Goal: Task Accomplishment & Management: Manage account settings

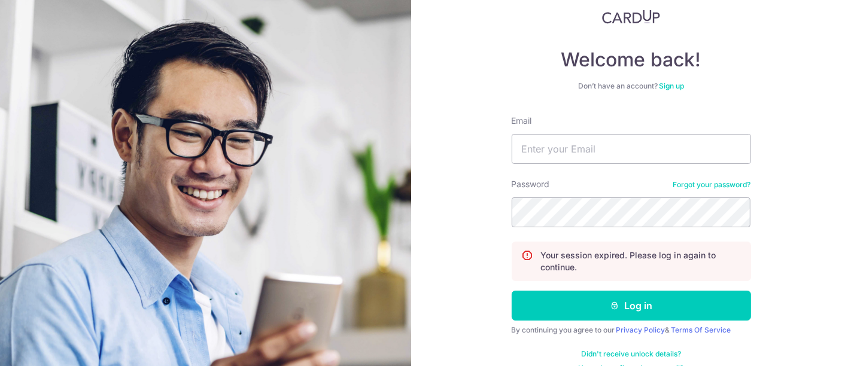
scroll to position [97, 0]
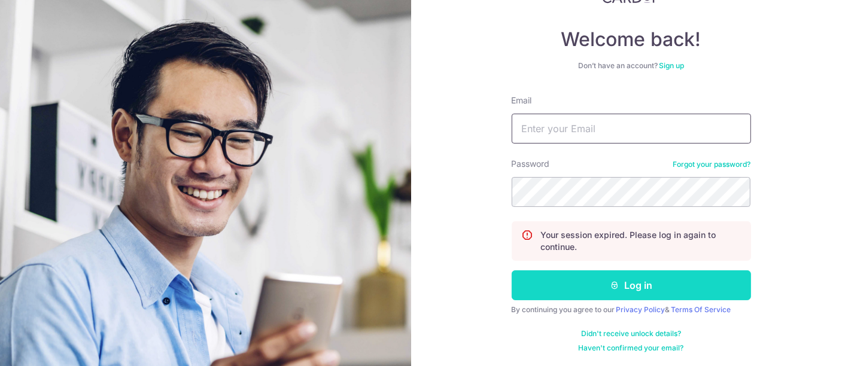
type input "[EMAIL_ADDRESS][DOMAIN_NAME]"
click at [623, 283] on button "Log in" at bounding box center [631, 286] width 239 height 30
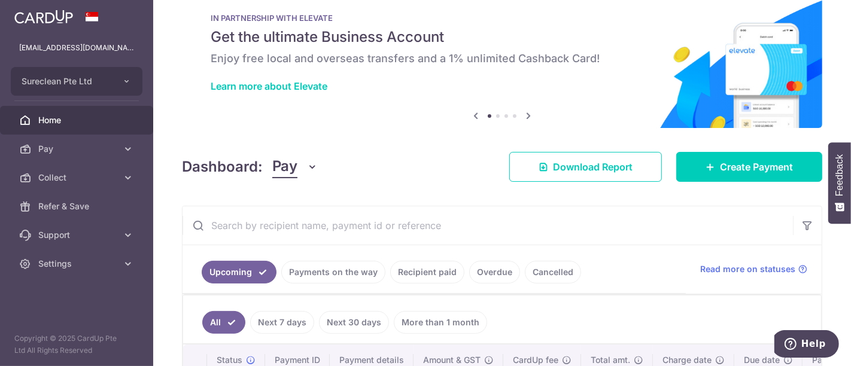
scroll to position [22, 0]
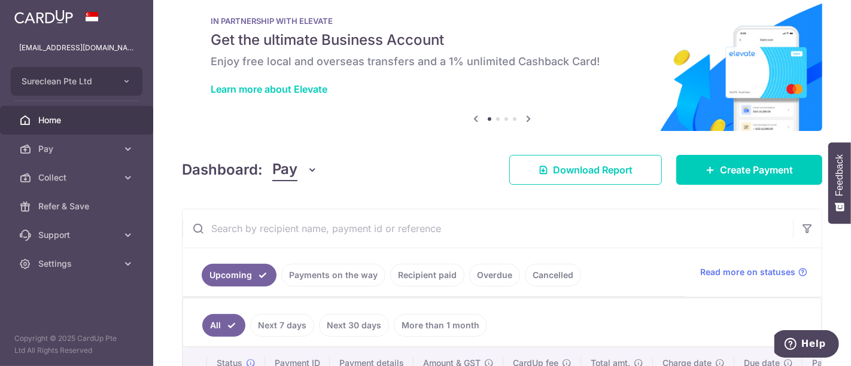
click at [341, 226] on input "text" at bounding box center [488, 229] width 611 height 38
type input "shupai"
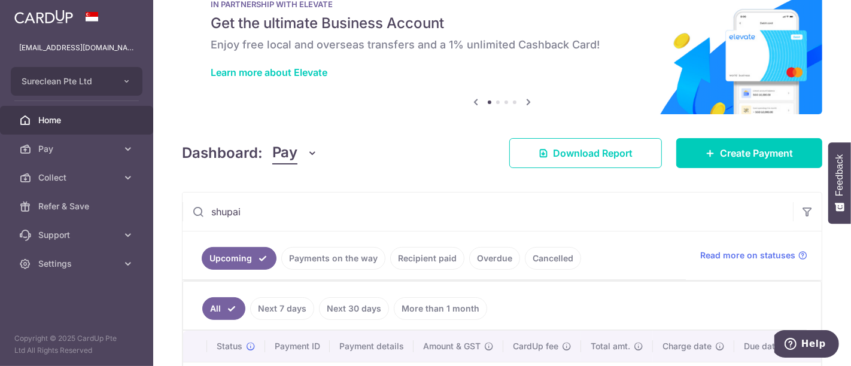
scroll to position [0, 0]
